Goal: Information Seeking & Learning: Learn about a topic

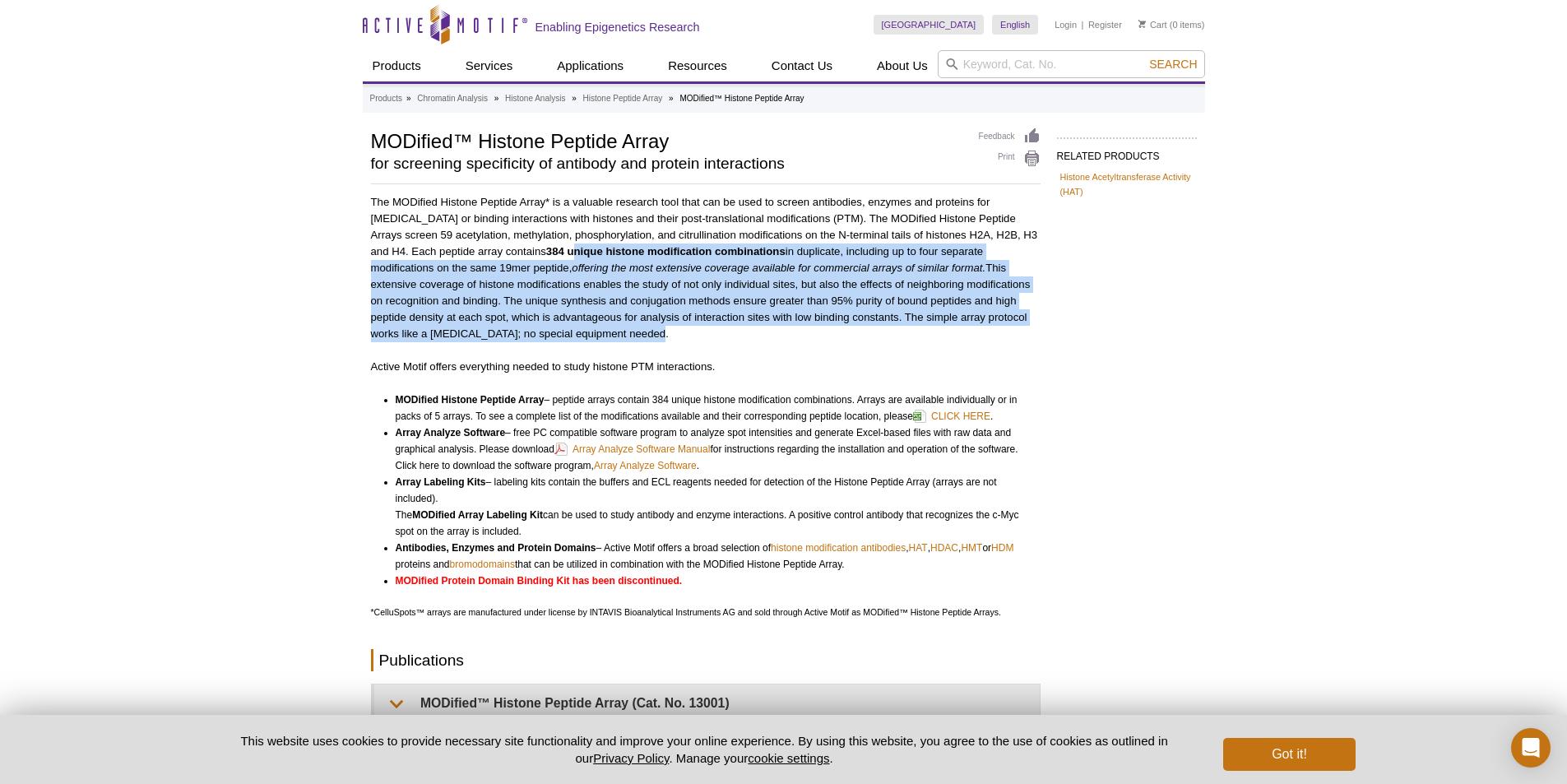
drag, startPoint x: 554, startPoint y: 247, endPoint x: 722, endPoint y: 336, distance: 190.1
click at [722, 336] on p "The MODified Histone Peptide Array* is a valuable research tool that can be use…" at bounding box center [706, 268] width 669 height 148
click at [492, 330] on p "The MODified Histone Peptide Array* is a valuable research tool that can be use…" at bounding box center [706, 268] width 669 height 148
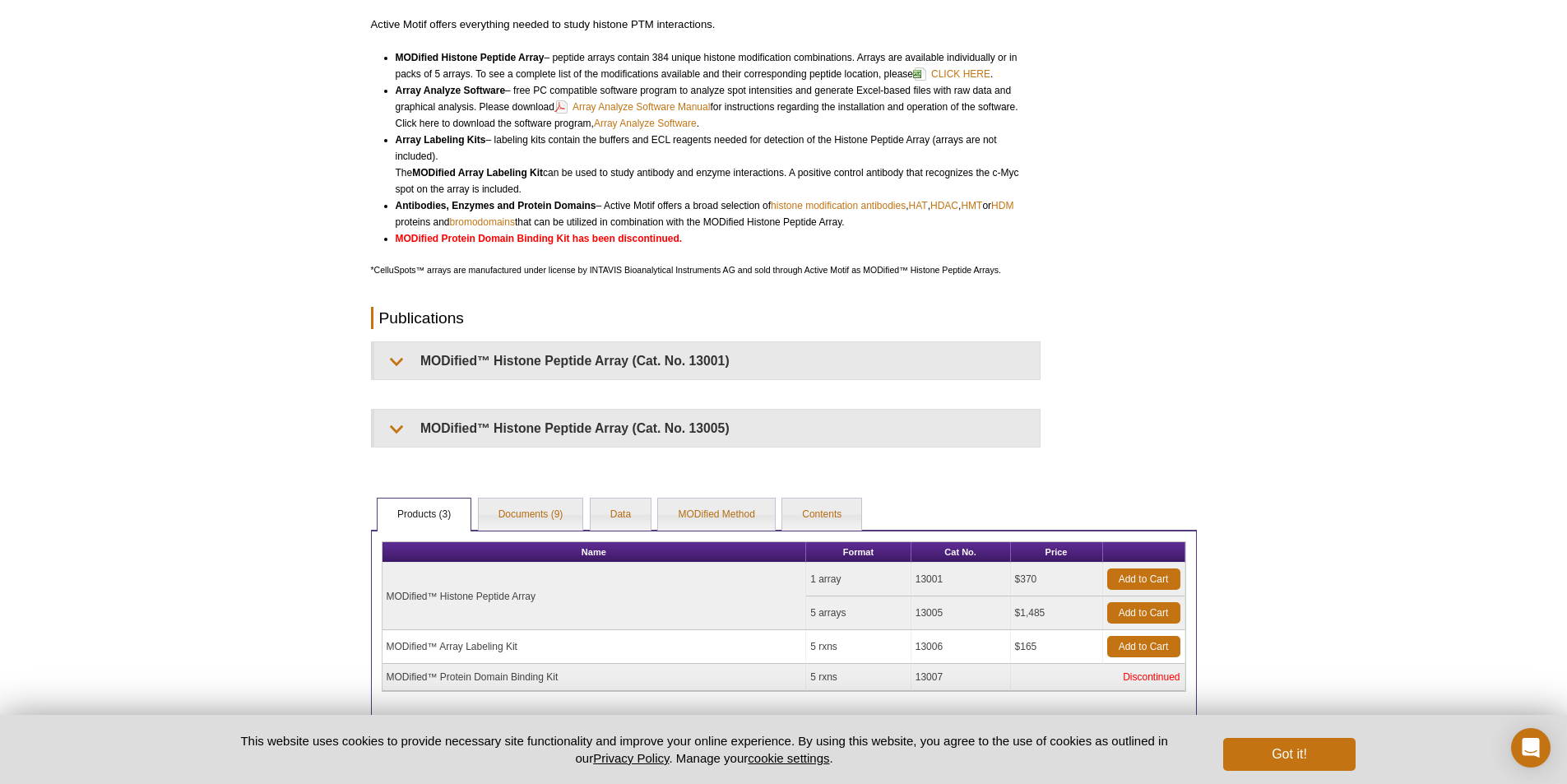
scroll to position [455, 0]
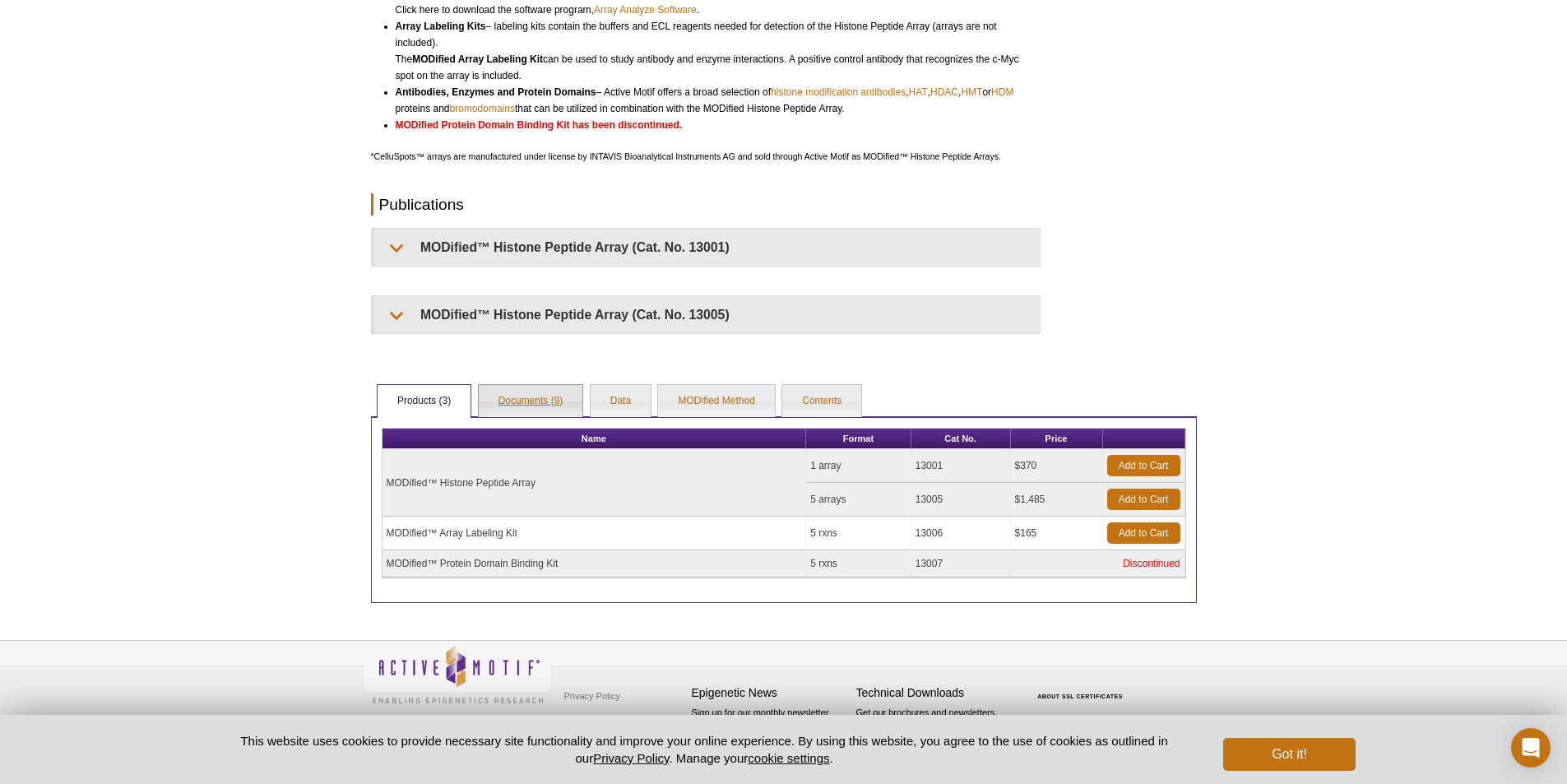
click at [557, 391] on link "Documents (9)" at bounding box center [531, 402] width 104 height 33
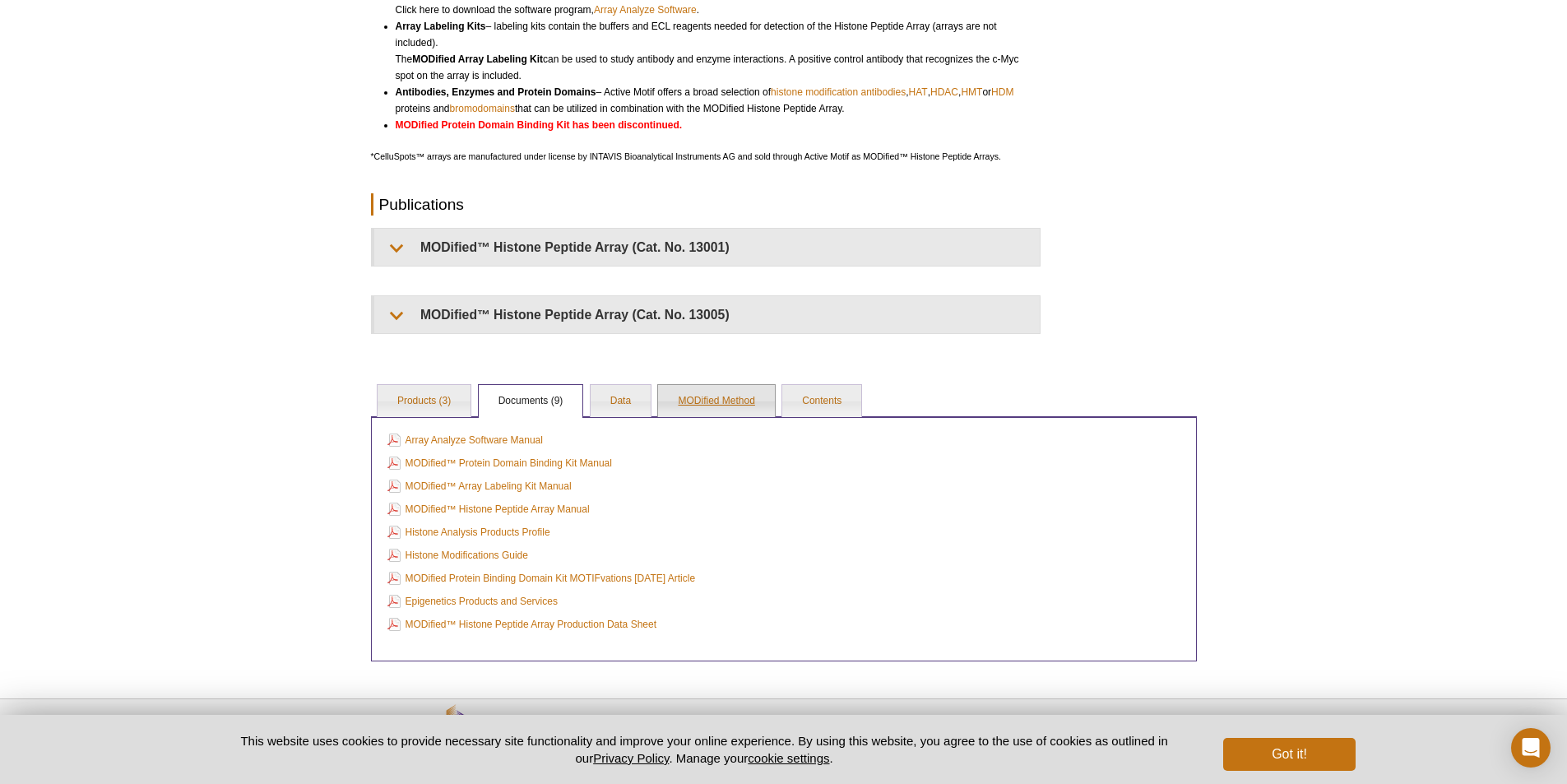
click at [683, 416] on link "MODified Method" at bounding box center [716, 402] width 116 height 33
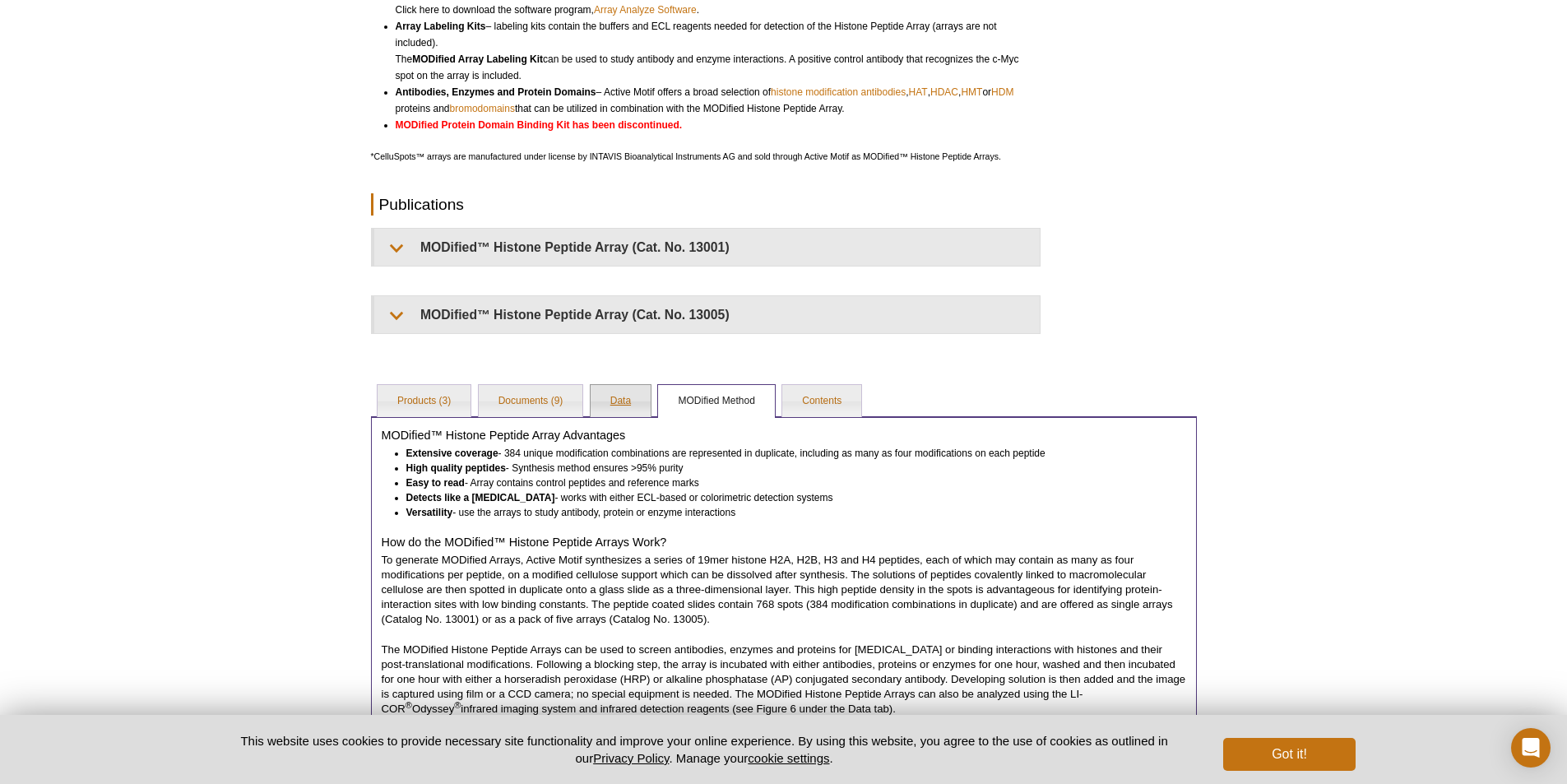
click at [631, 401] on link "Data" at bounding box center [621, 402] width 60 height 33
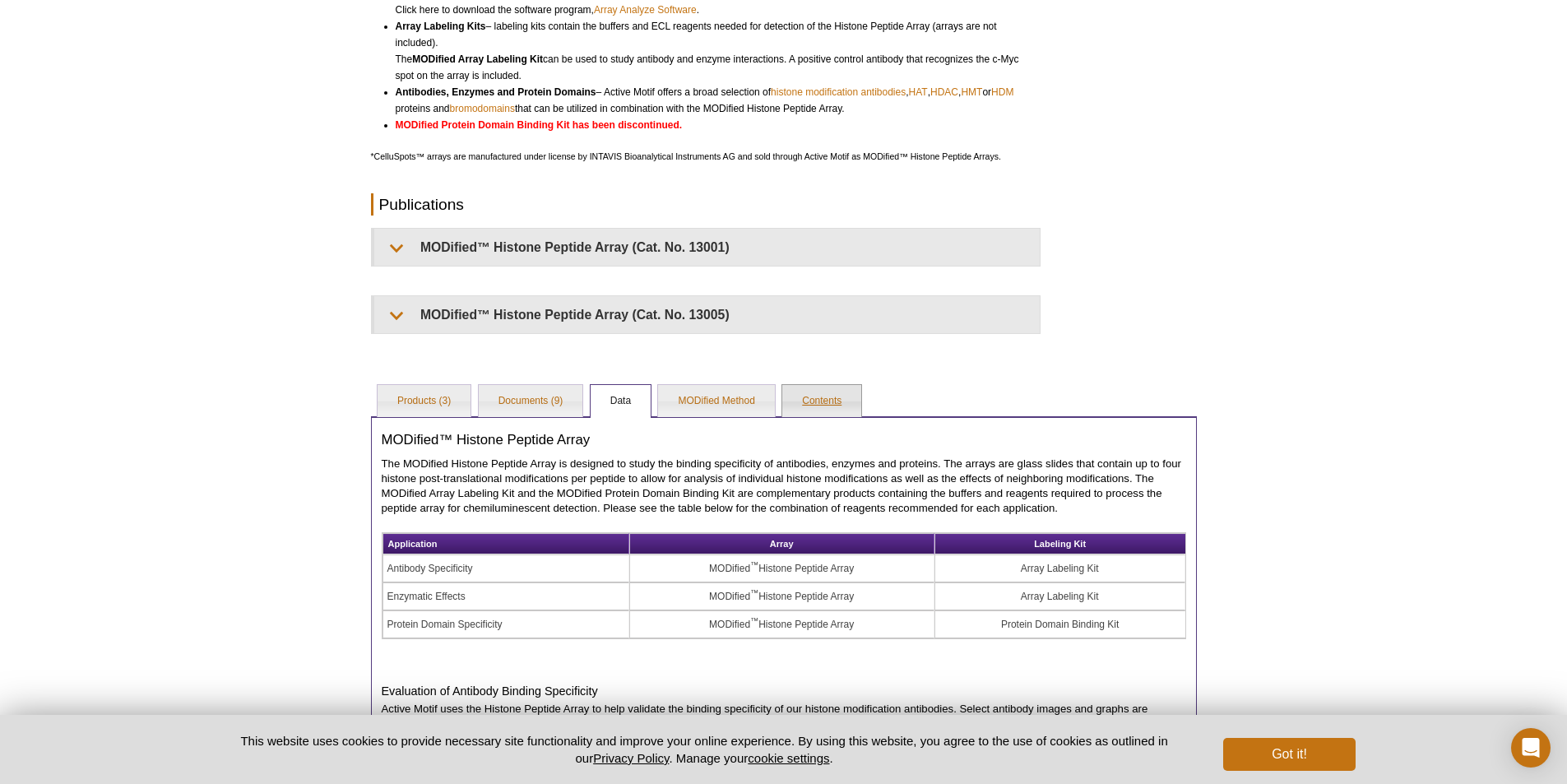
click at [822, 396] on link "Contents" at bounding box center [822, 402] width 79 height 33
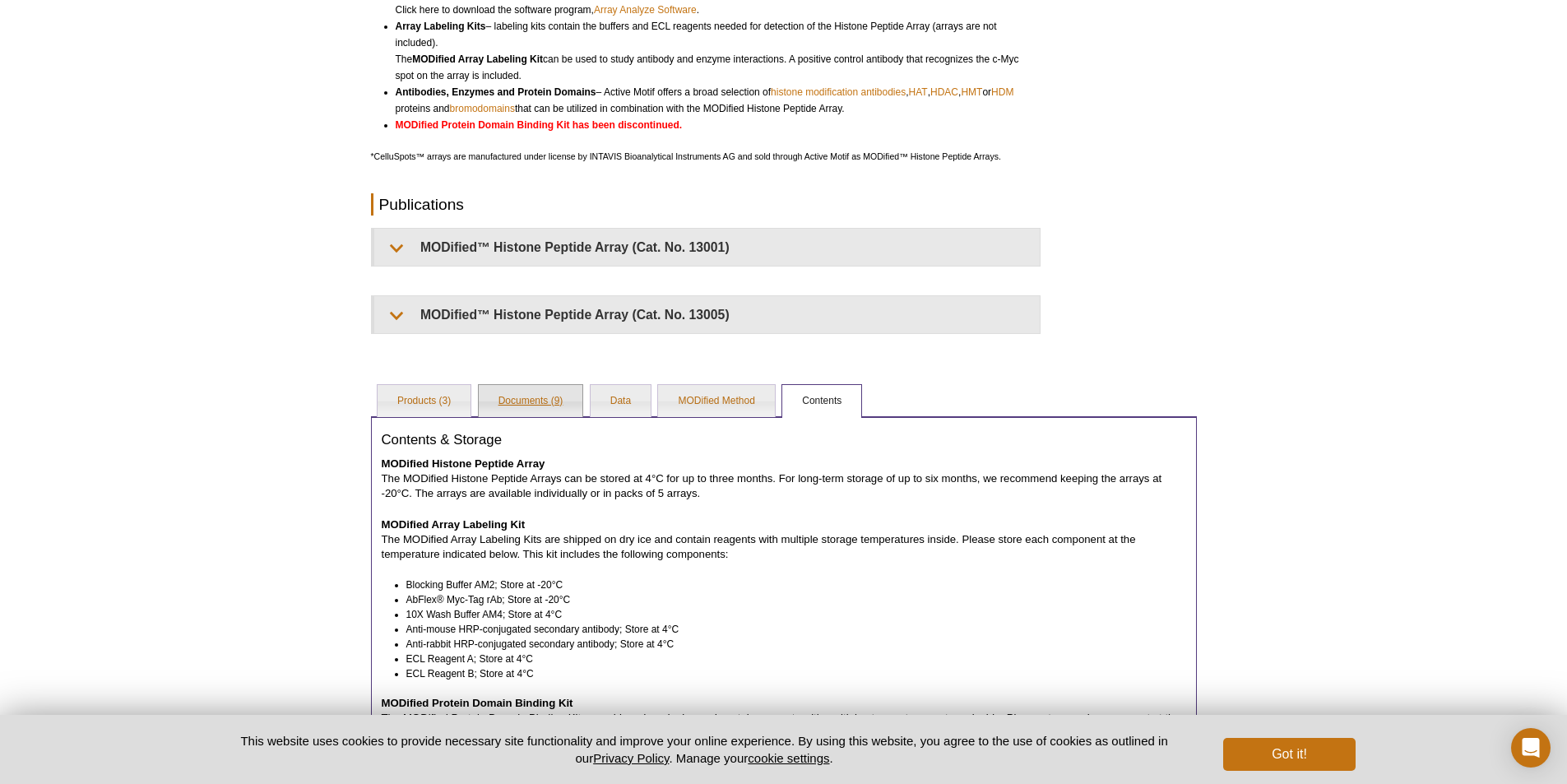
click at [559, 406] on link "Documents (9)" at bounding box center [531, 402] width 104 height 33
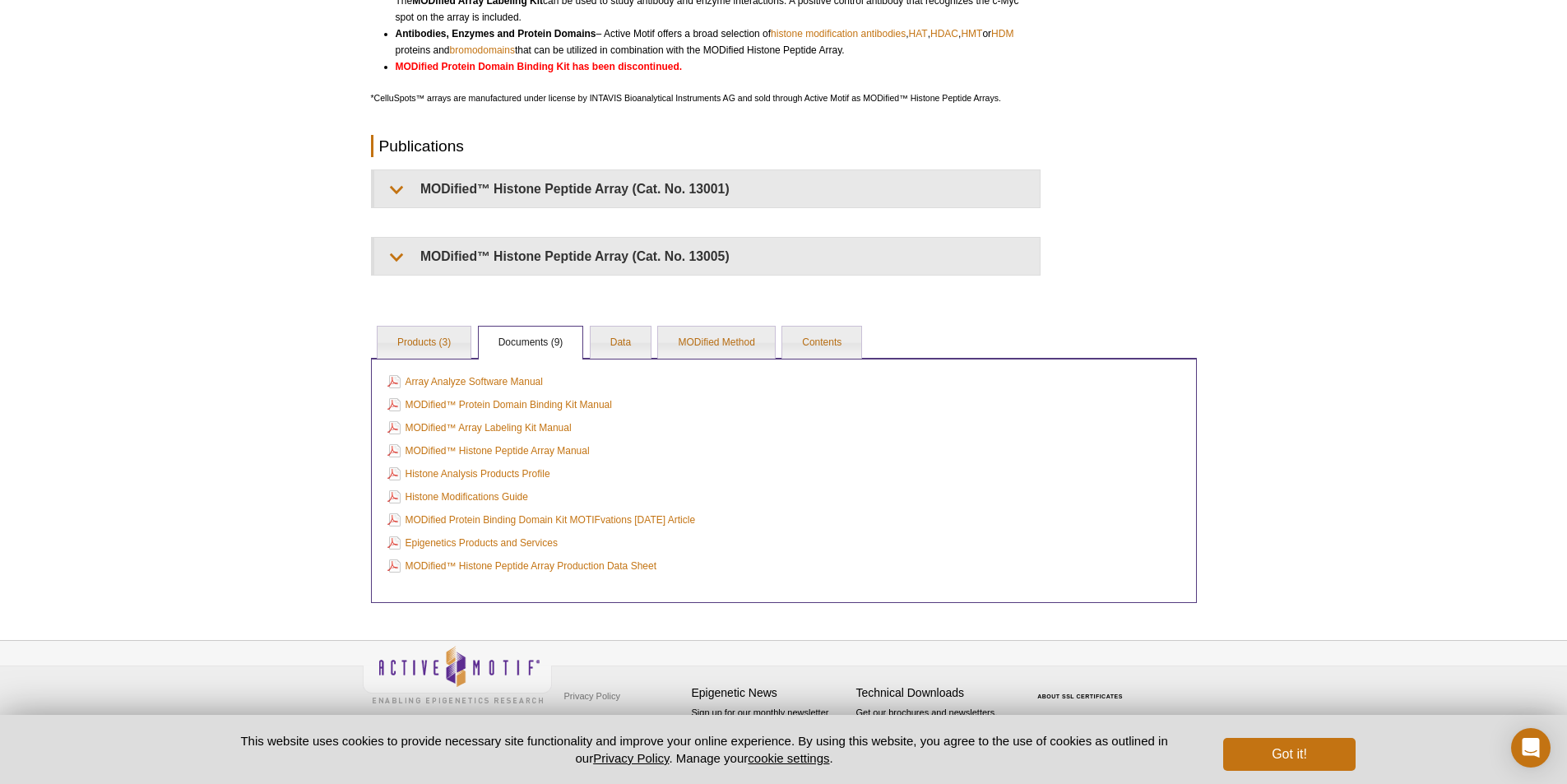
scroll to position [0, 0]
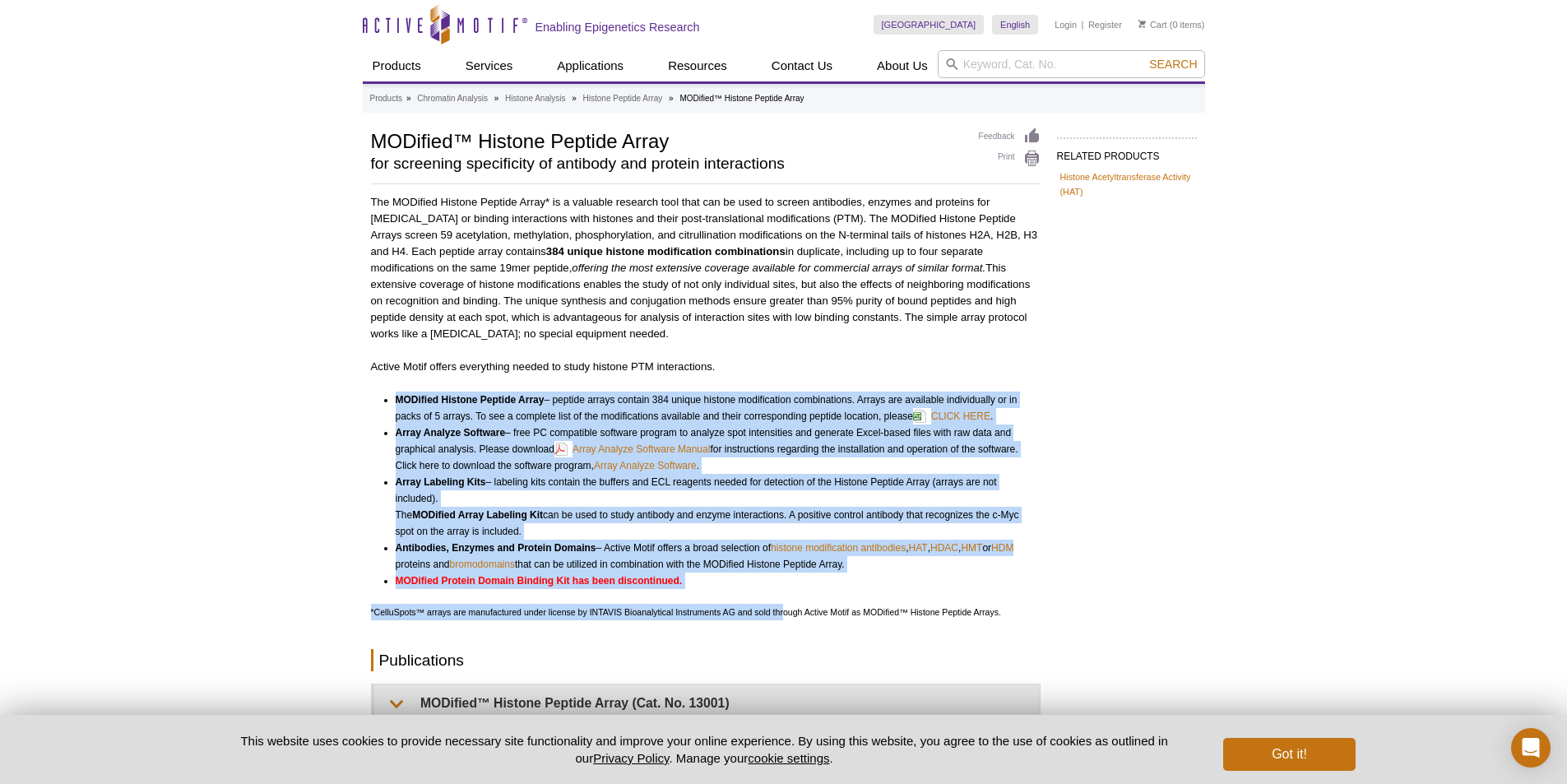
drag, startPoint x: 392, startPoint y: 392, endPoint x: 785, endPoint y: 598, distance: 443.7
click at [785, 598] on div "The MODified Histone Peptide Array* is a valuable research tool that can be use…" at bounding box center [706, 492] width 669 height 596
click at [785, 587] on li "MODified Protein Domain Binding Kit has been discontinued." at bounding box center [711, 581] width 630 height 17
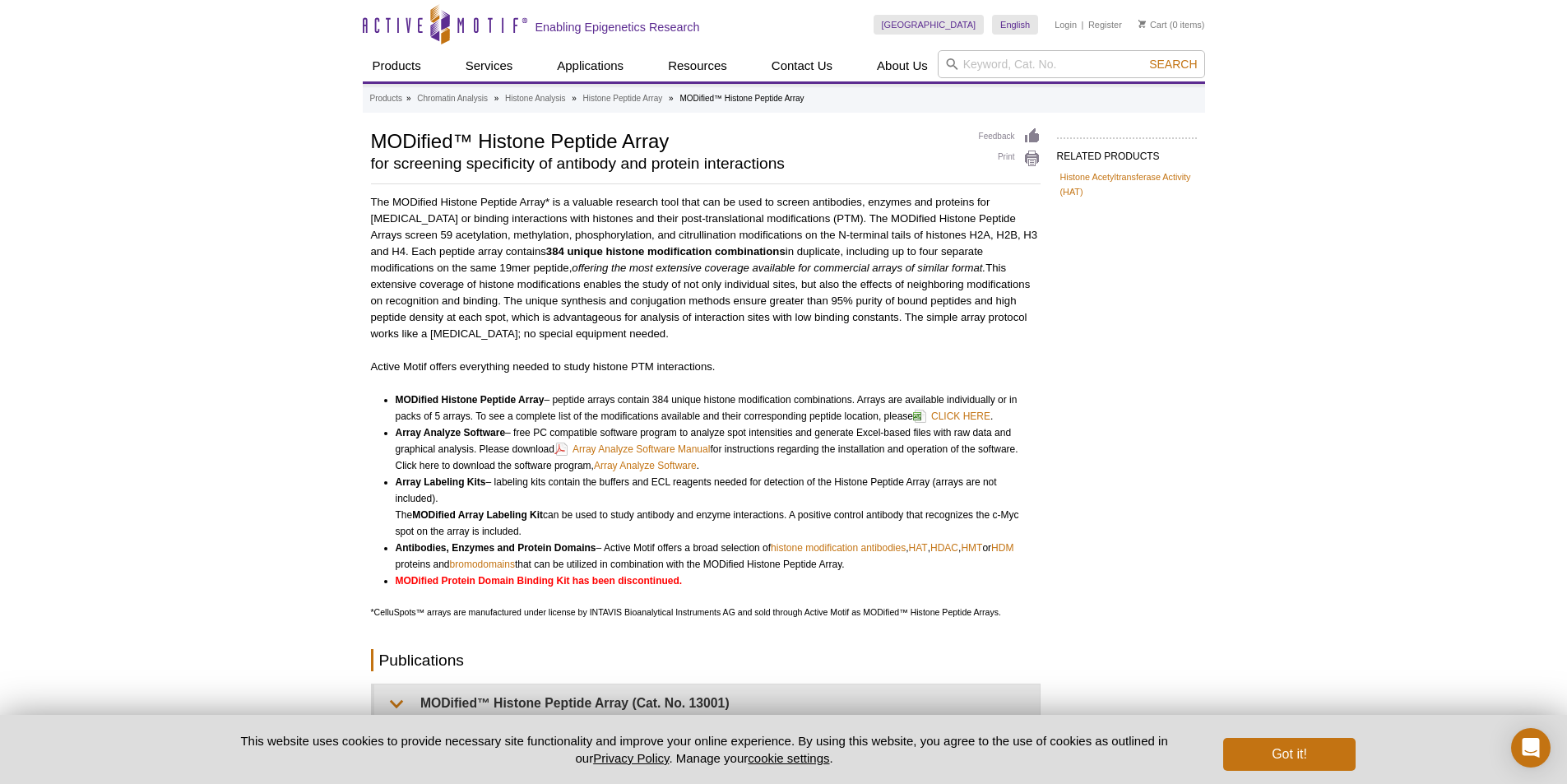
drag, startPoint x: 691, startPoint y: 580, endPoint x: 346, endPoint y: 382, distance: 397.8
click at [346, 382] on div "Active Motif Logo Enabling Epigenetics Research 0 Search Skip to content Active…" at bounding box center [784, 649] width 1567 height 1298
click at [315, 388] on div "Active Motif Logo Enabling Epigenetics Research 0 Search Skip to content Active…" at bounding box center [784, 649] width 1567 height 1298
click at [979, 419] on link "CLICK HERE" at bounding box center [952, 416] width 78 height 20
drag, startPoint x: 918, startPoint y: 310, endPoint x: 918, endPoint y: 333, distance: 23.0
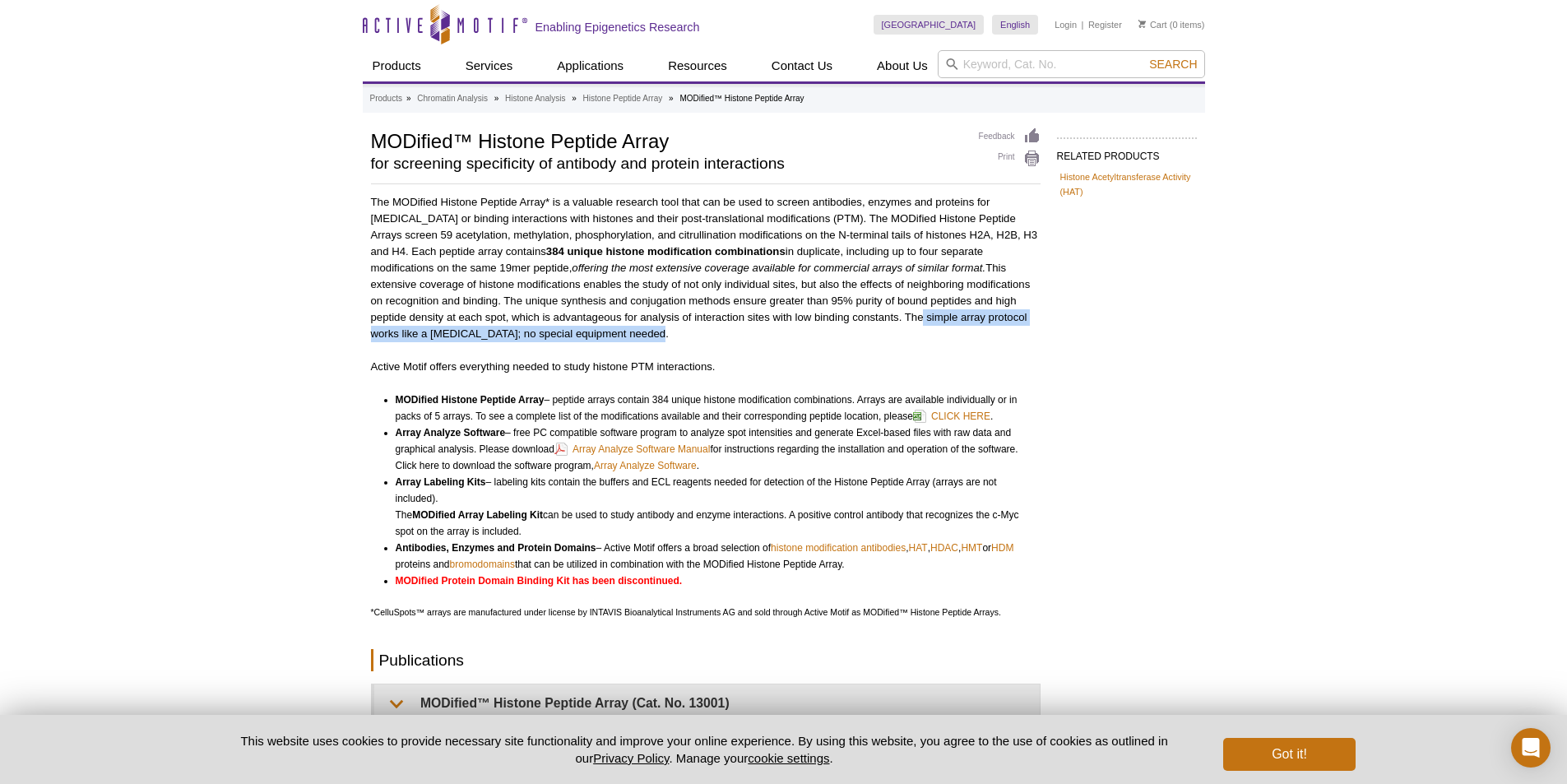
click at [918, 333] on p "The MODified Histone Peptide Array* is a valuable research tool that can be use…" at bounding box center [706, 268] width 669 height 148
click at [611, 306] on p "The MODified Histone Peptide Array* is a valuable research tool that can be use…" at bounding box center [706, 268] width 669 height 148
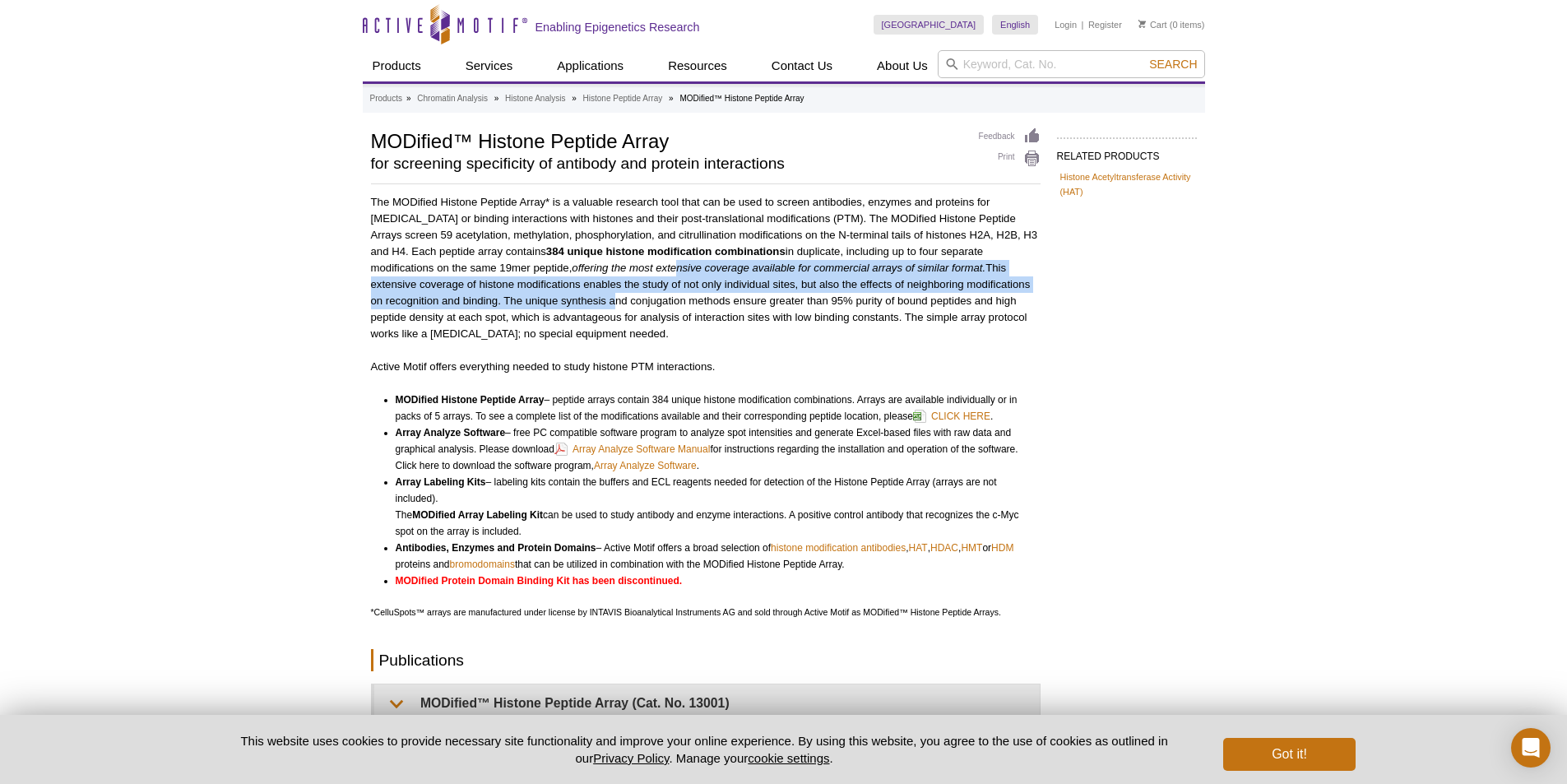
drag, startPoint x: 611, startPoint y: 268, endPoint x: 597, endPoint y: 299, distance: 34.0
click at [597, 299] on p "The MODified Histone Peptide Array* is a valuable research tool that can be use…" at bounding box center [706, 268] width 669 height 148
